Goal: Find specific page/section: Find specific page/section

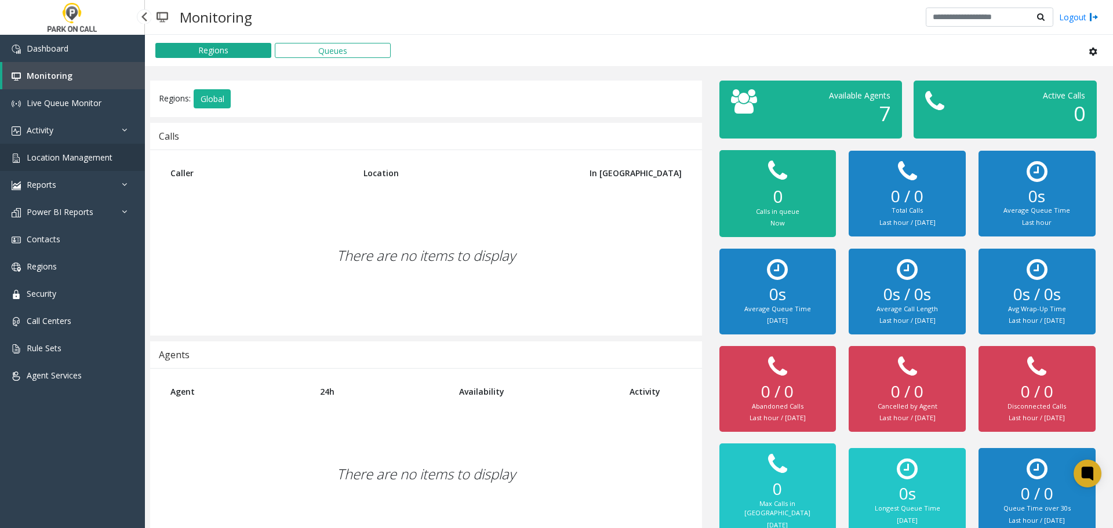
click at [92, 156] on span "Location Management" at bounding box center [70, 157] width 86 height 11
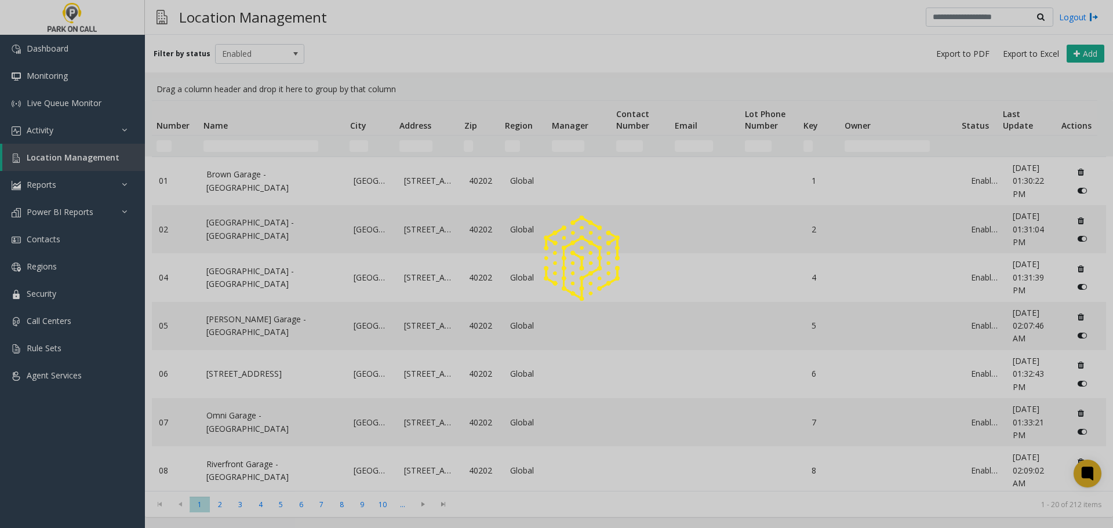
click at [94, 130] on div at bounding box center [556, 264] width 1113 height 528
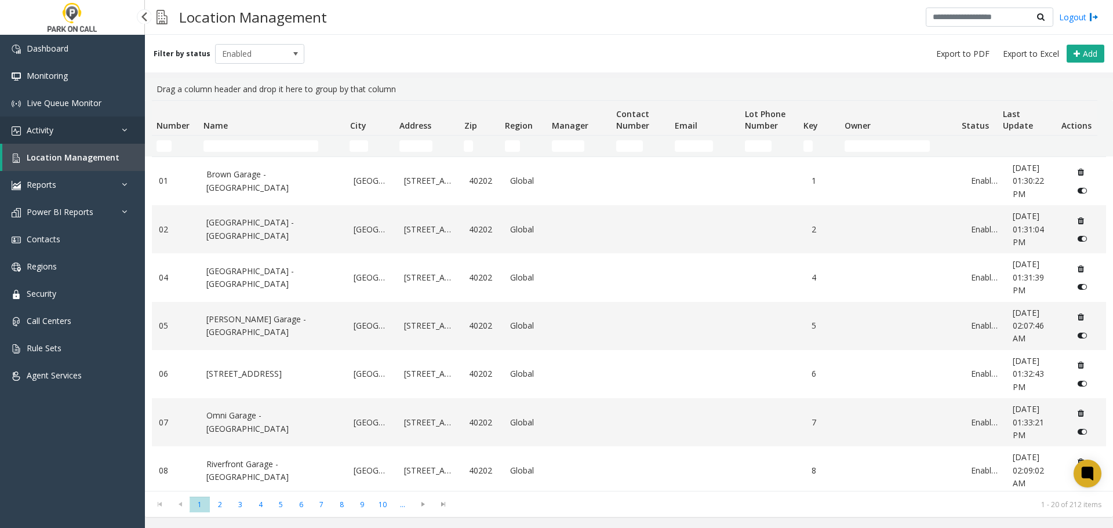
click at [94, 130] on link "Activity" at bounding box center [72, 130] width 145 height 27
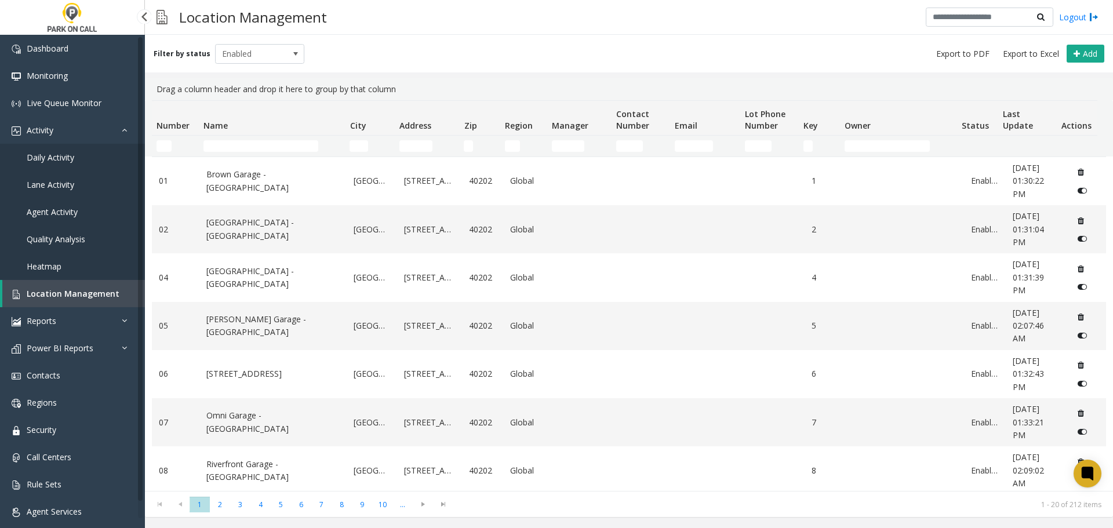
click at [58, 206] on link "Agent Activity" at bounding box center [72, 211] width 145 height 27
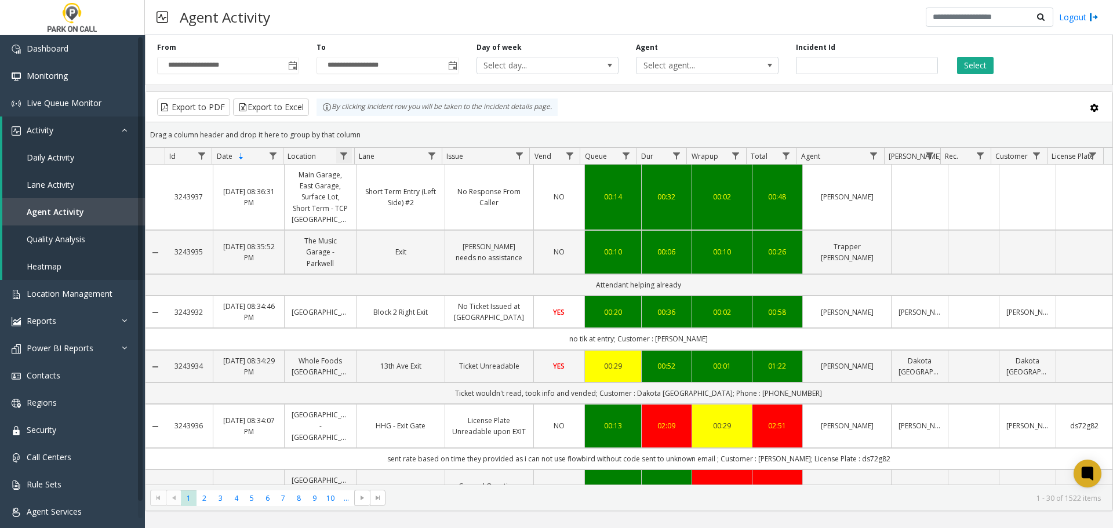
click at [346, 160] on span "Data table" at bounding box center [343, 155] width 9 height 9
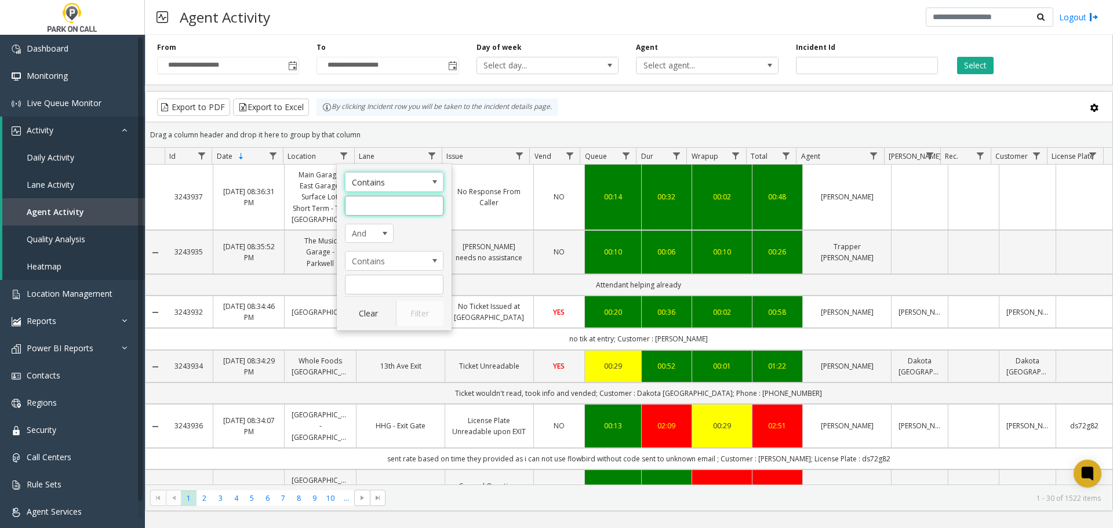
click at [385, 200] on input "Location Filter" at bounding box center [394, 206] width 99 height 20
type input "**********"
click button "Filter" at bounding box center [420, 314] width 48 height 26
